Goal: Information Seeking & Learning: Learn about a topic

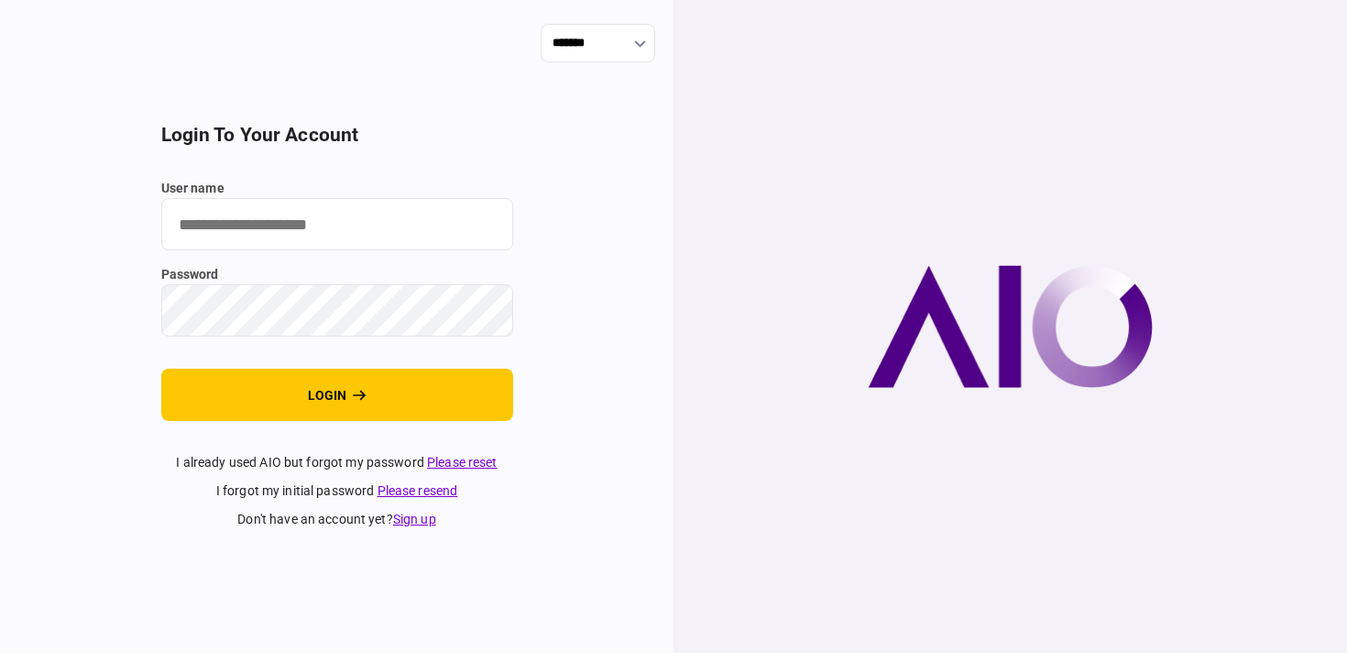
click at [412, 227] on input "user name" at bounding box center [337, 224] width 352 height 52
click at [0, 652] on com-1password-button at bounding box center [0, 653] width 0 height 0
type input "**********"
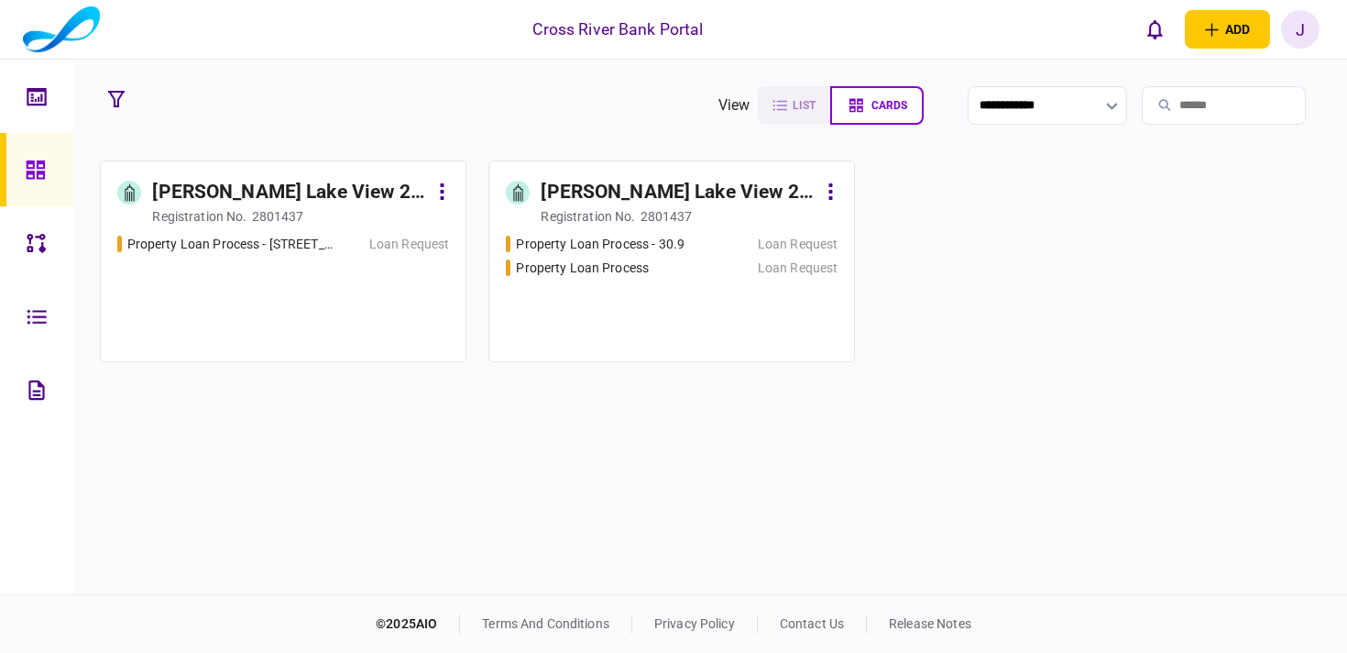
click at [312, 181] on div "[PERSON_NAME] Lake View 2 LLLC" at bounding box center [290, 192] width 276 height 29
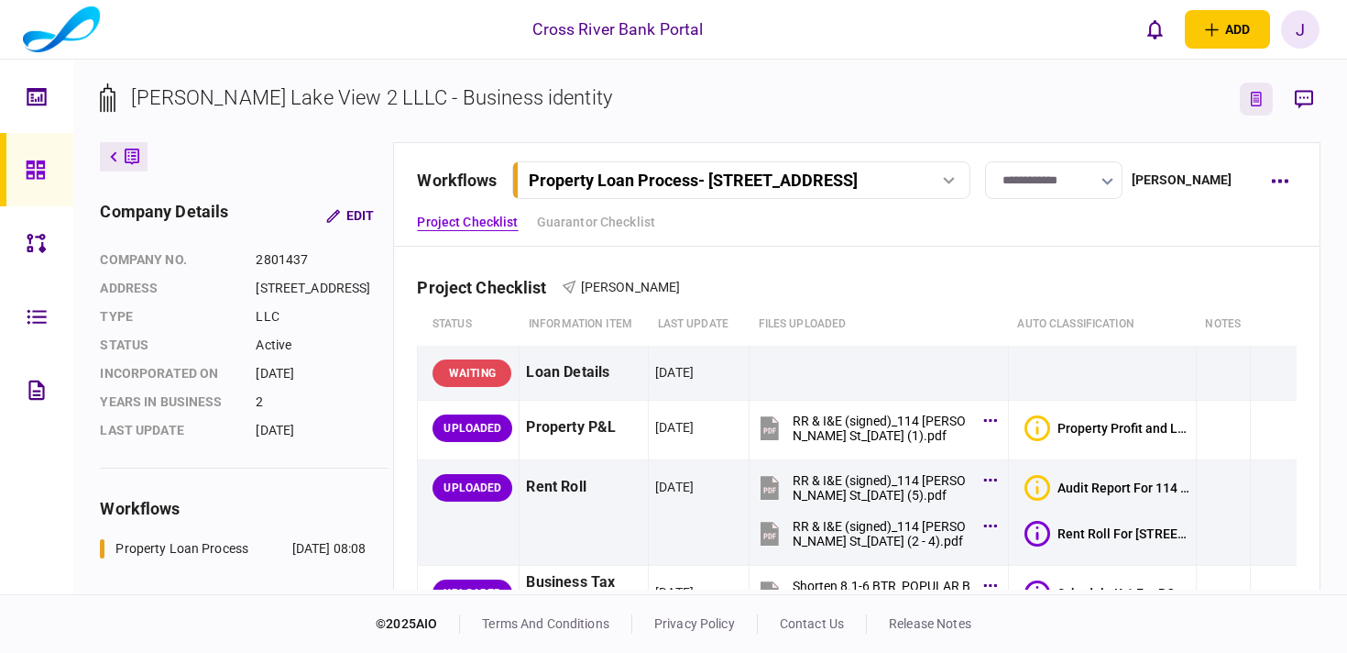
click at [1260, 101] on icon "link to underwriting page" at bounding box center [1256, 99] width 11 height 15
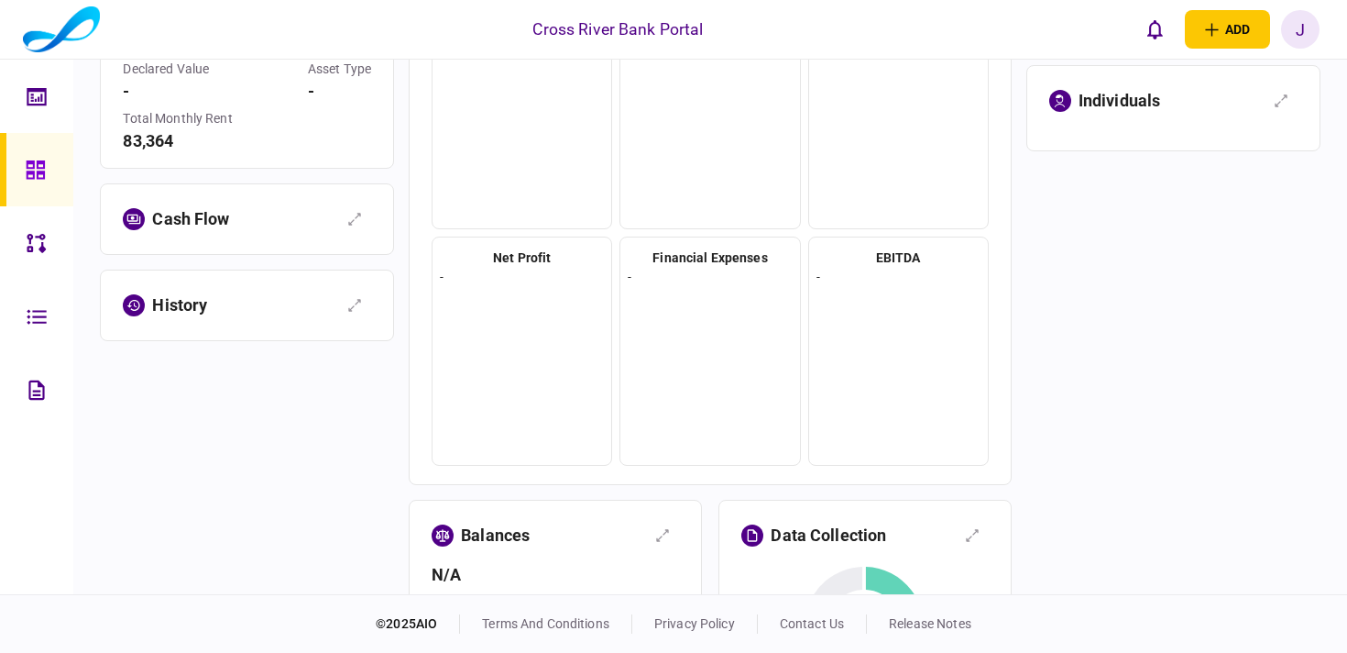
scroll to position [236, 0]
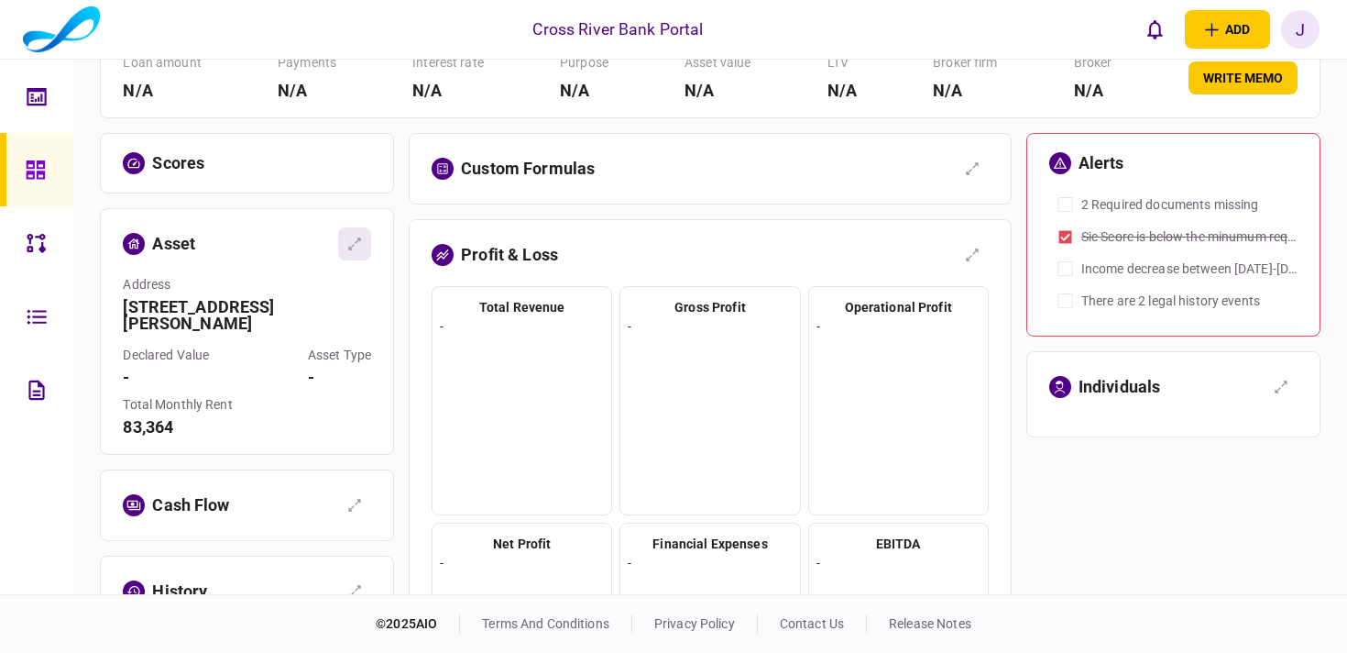
click at [367, 248] on button "button" at bounding box center [354, 243] width 33 height 33
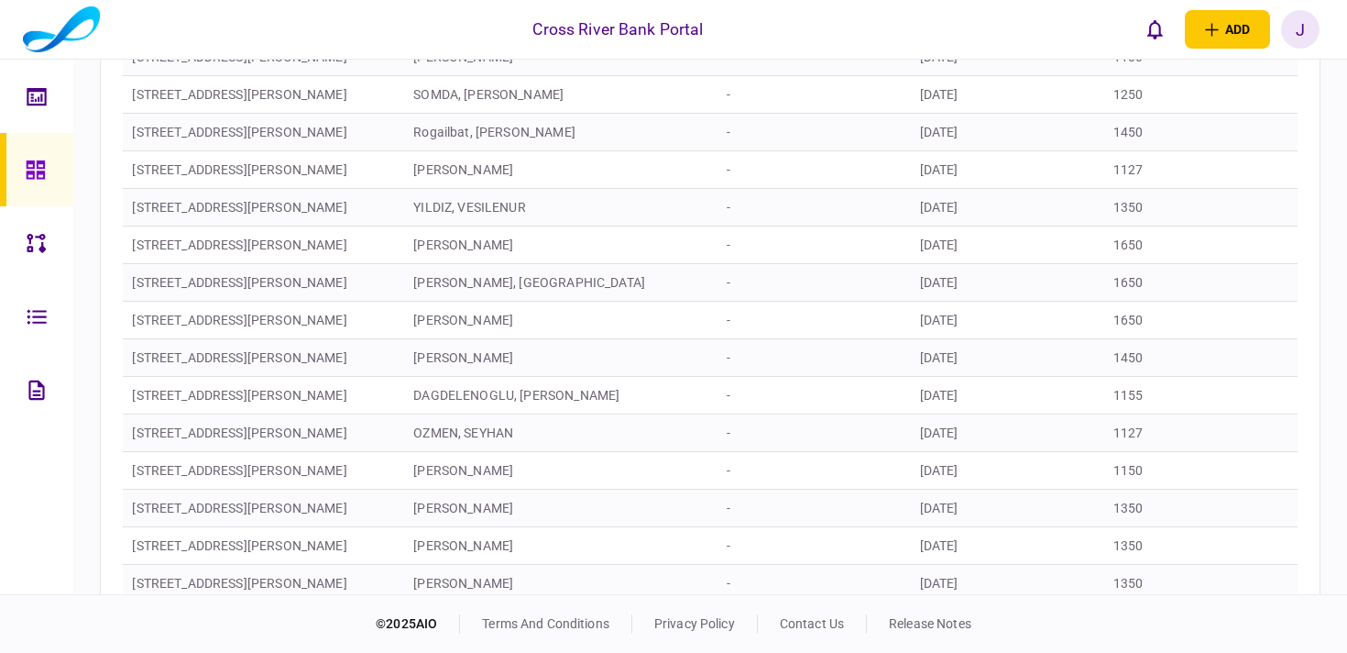
scroll to position [789, 0]
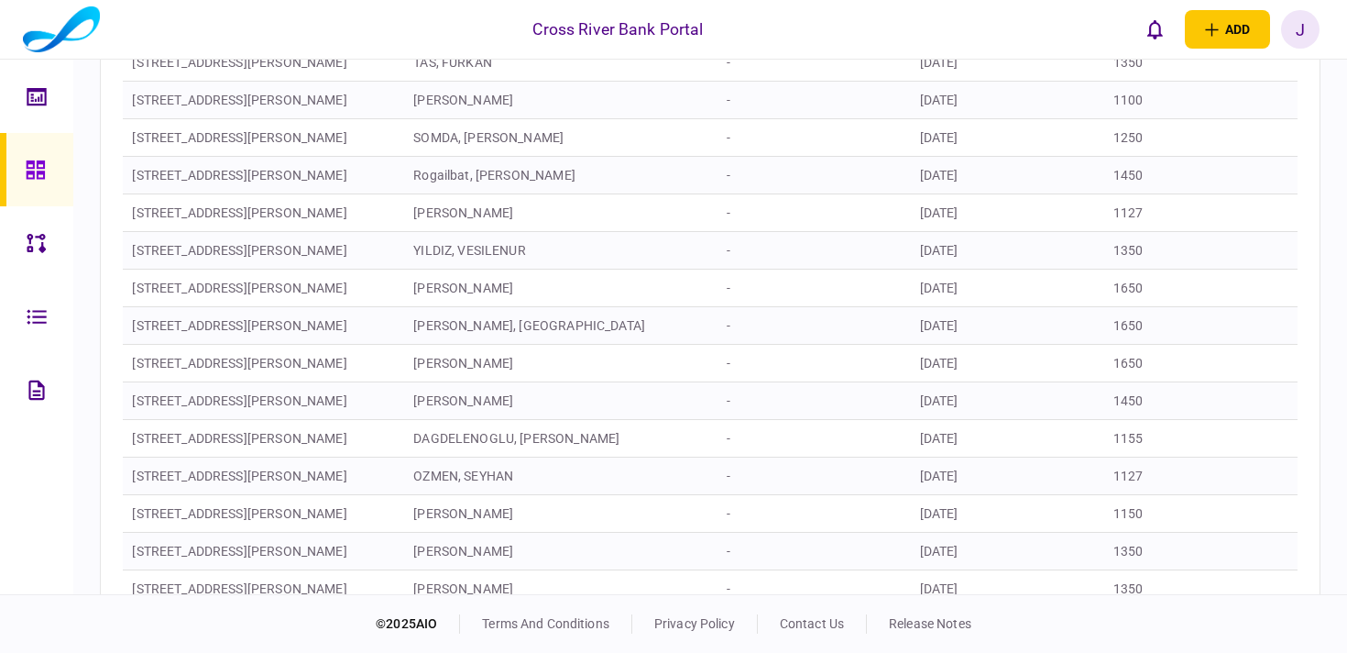
click at [41, 170] on icon at bounding box center [36, 169] width 20 height 21
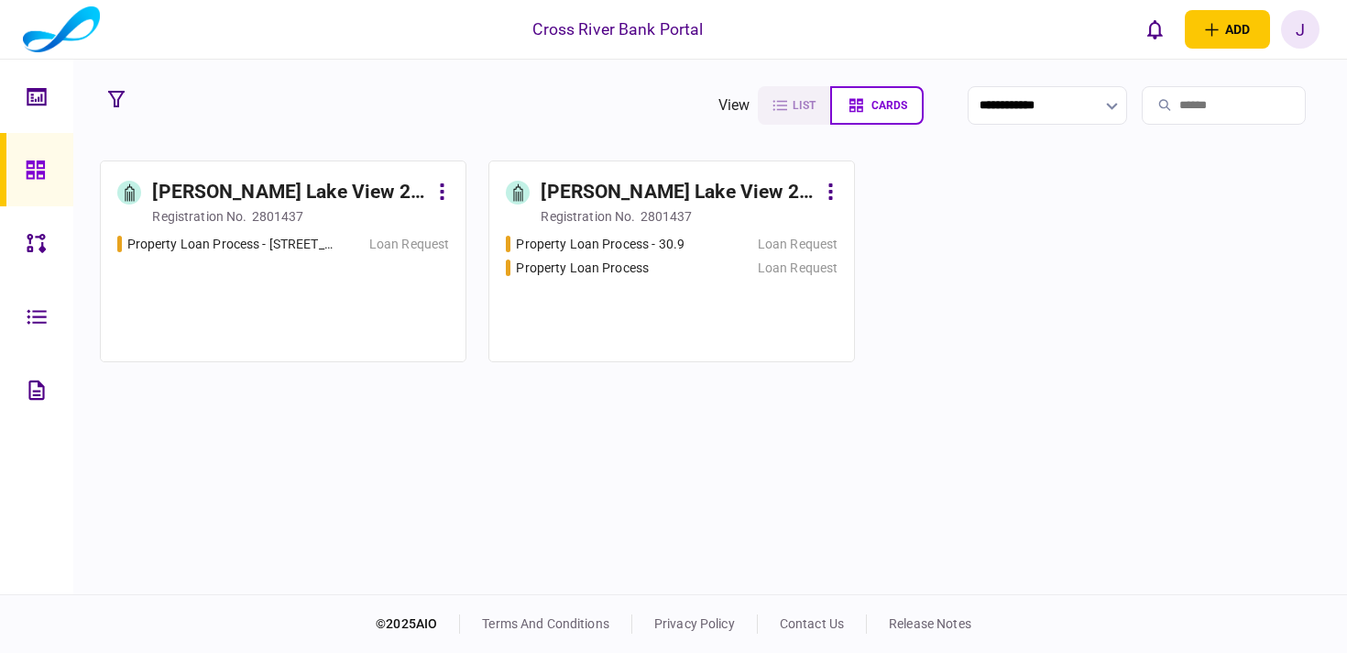
click at [593, 199] on div "[PERSON_NAME] Lake View 2 LLC" at bounding box center [679, 192] width 276 height 29
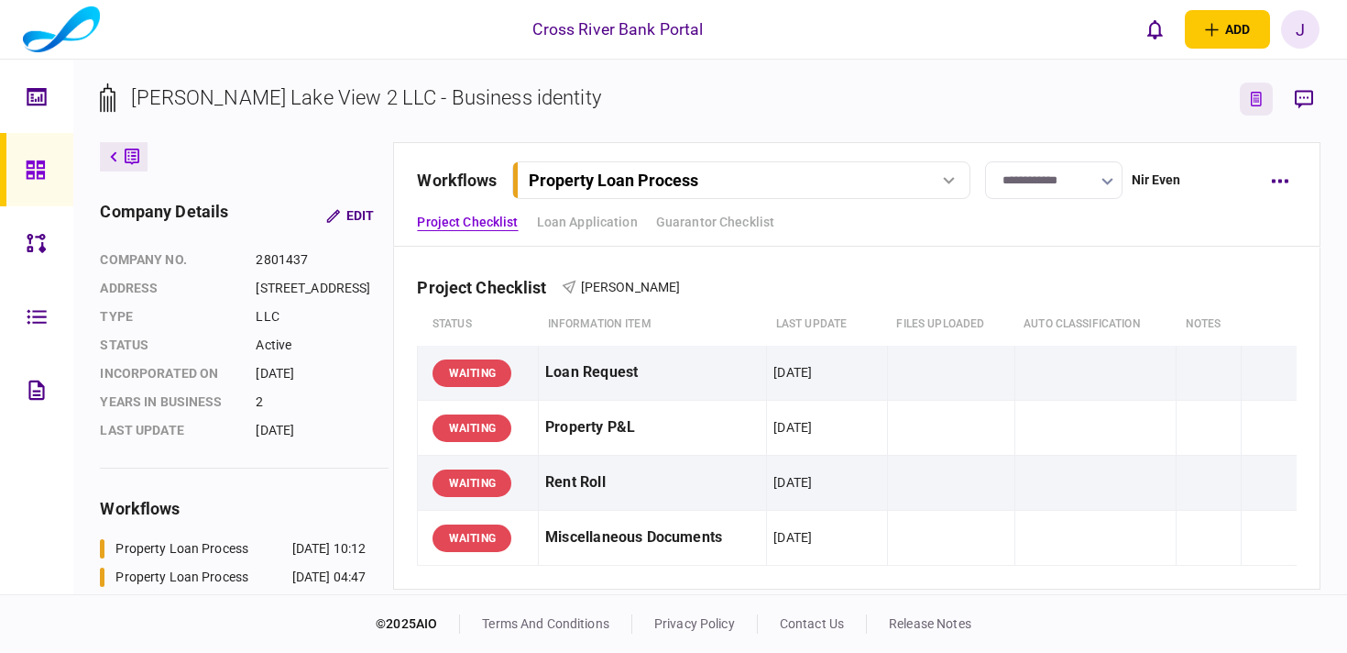
click at [1255, 101] on icon "link to underwriting page" at bounding box center [1256, 99] width 11 height 15
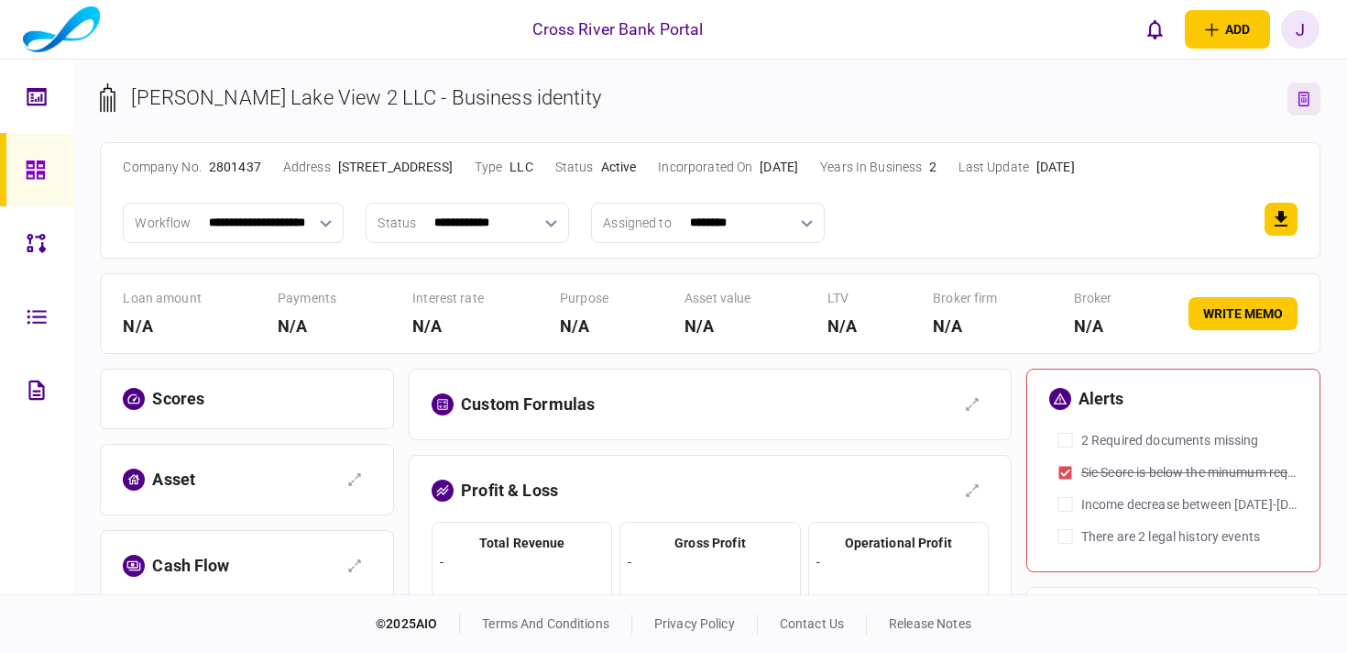
click at [57, 189] on link at bounding box center [36, 169] width 73 height 73
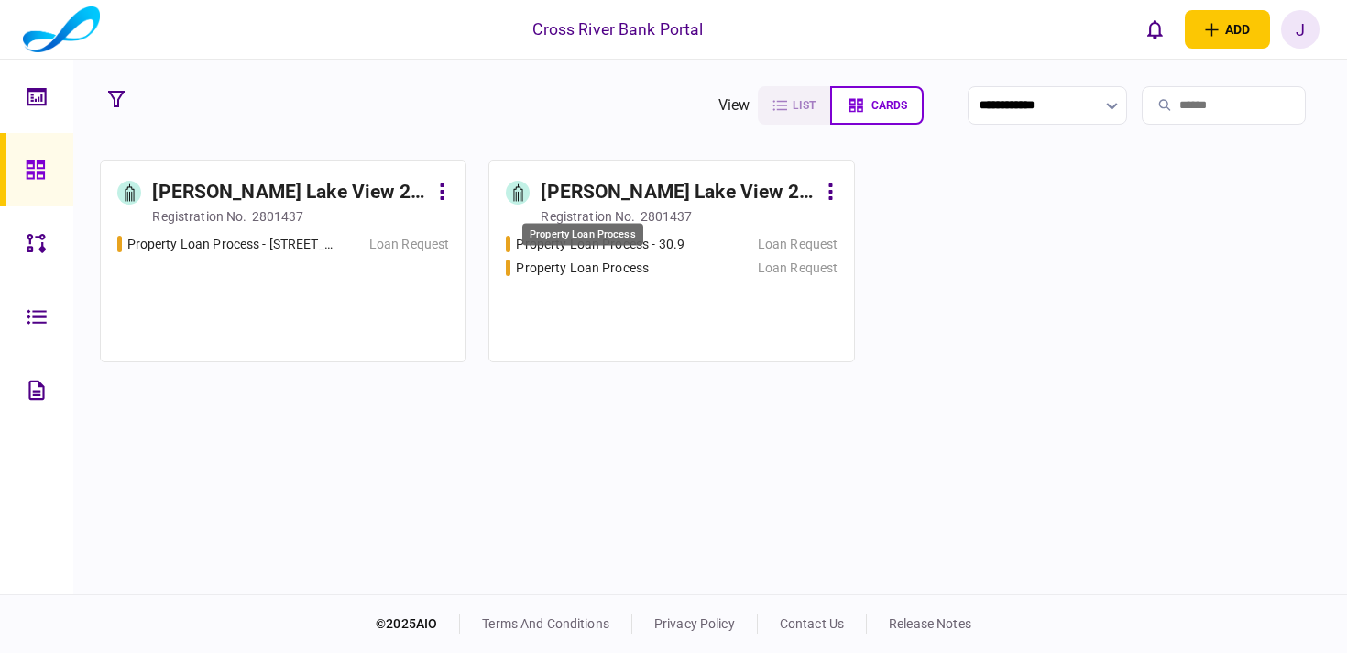
click at [617, 243] on div "Property Loan Process" at bounding box center [582, 234] width 121 height 23
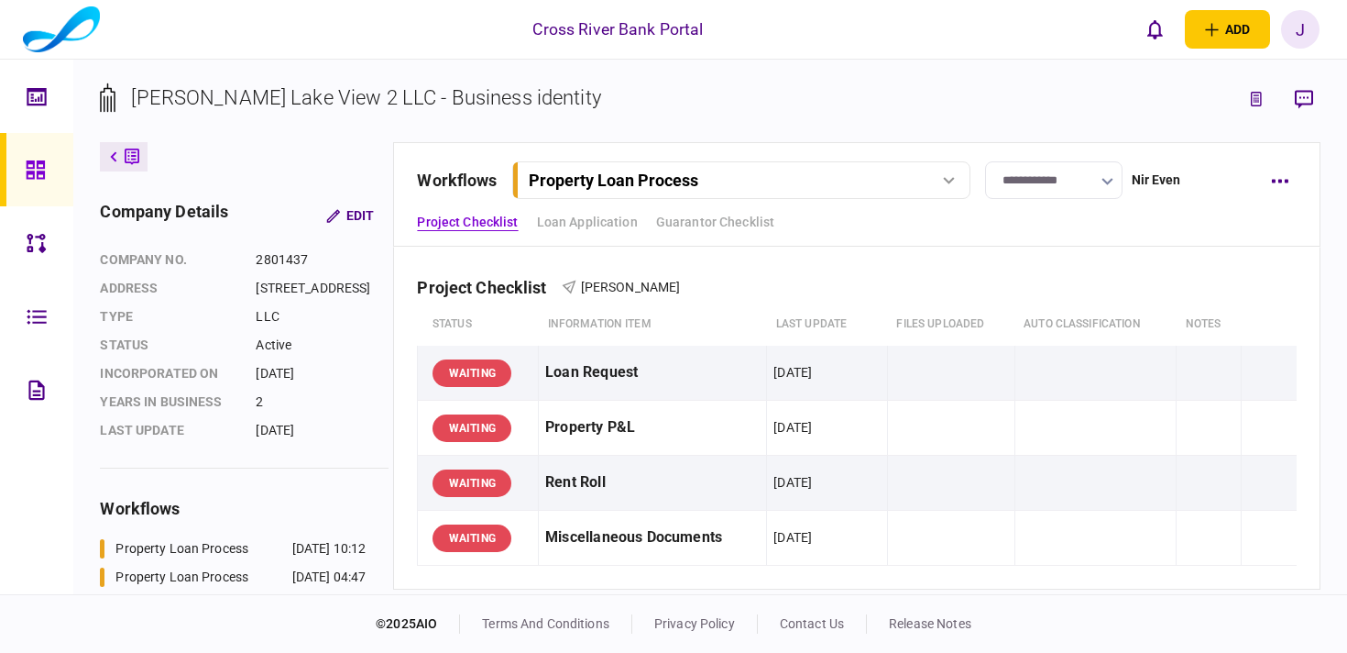
click at [738, 174] on div "Property Loan Process" at bounding box center [724, 179] width 391 height 19
